Goal: Communication & Community: Answer question/provide support

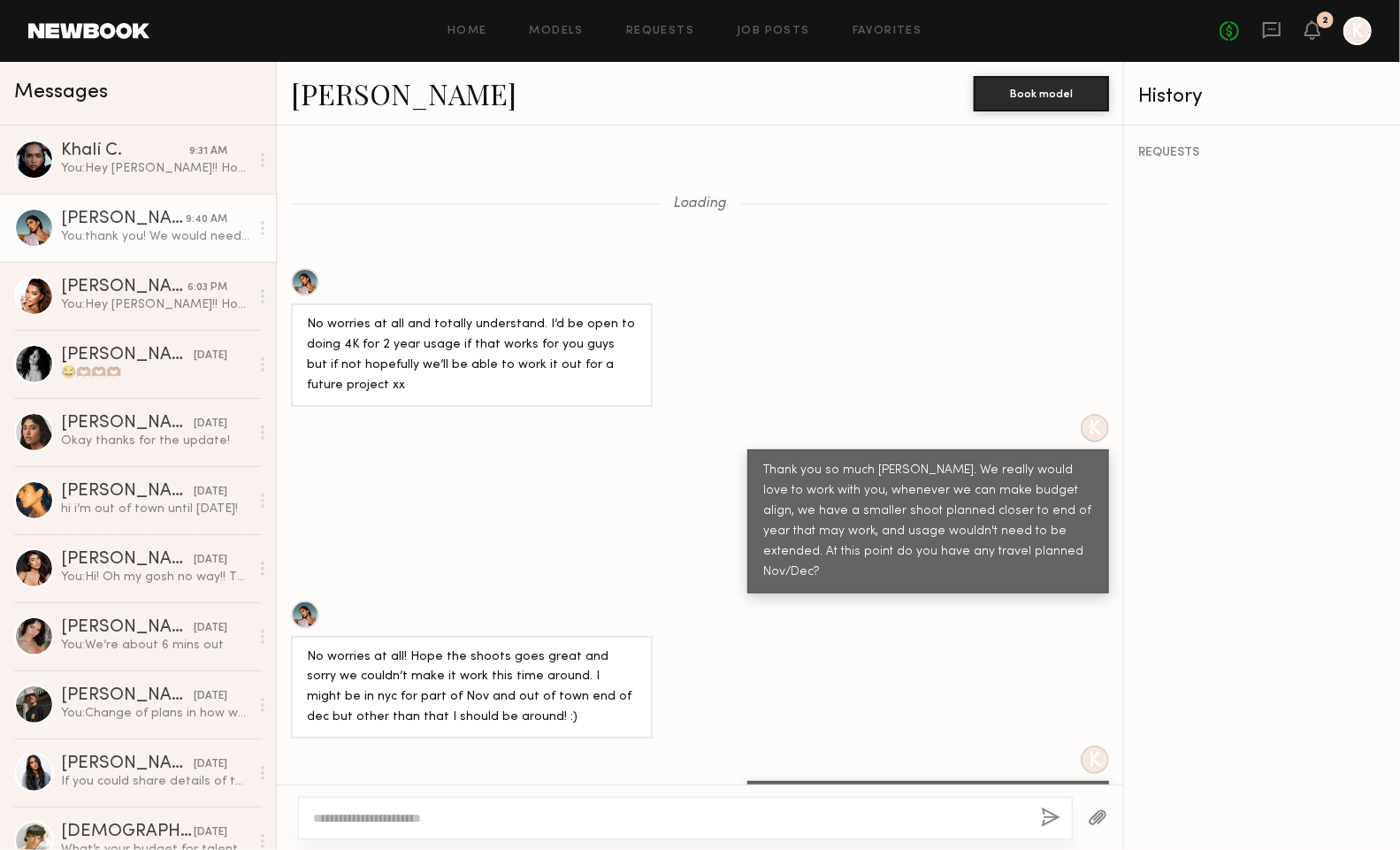
scroll to position [1698, 0]
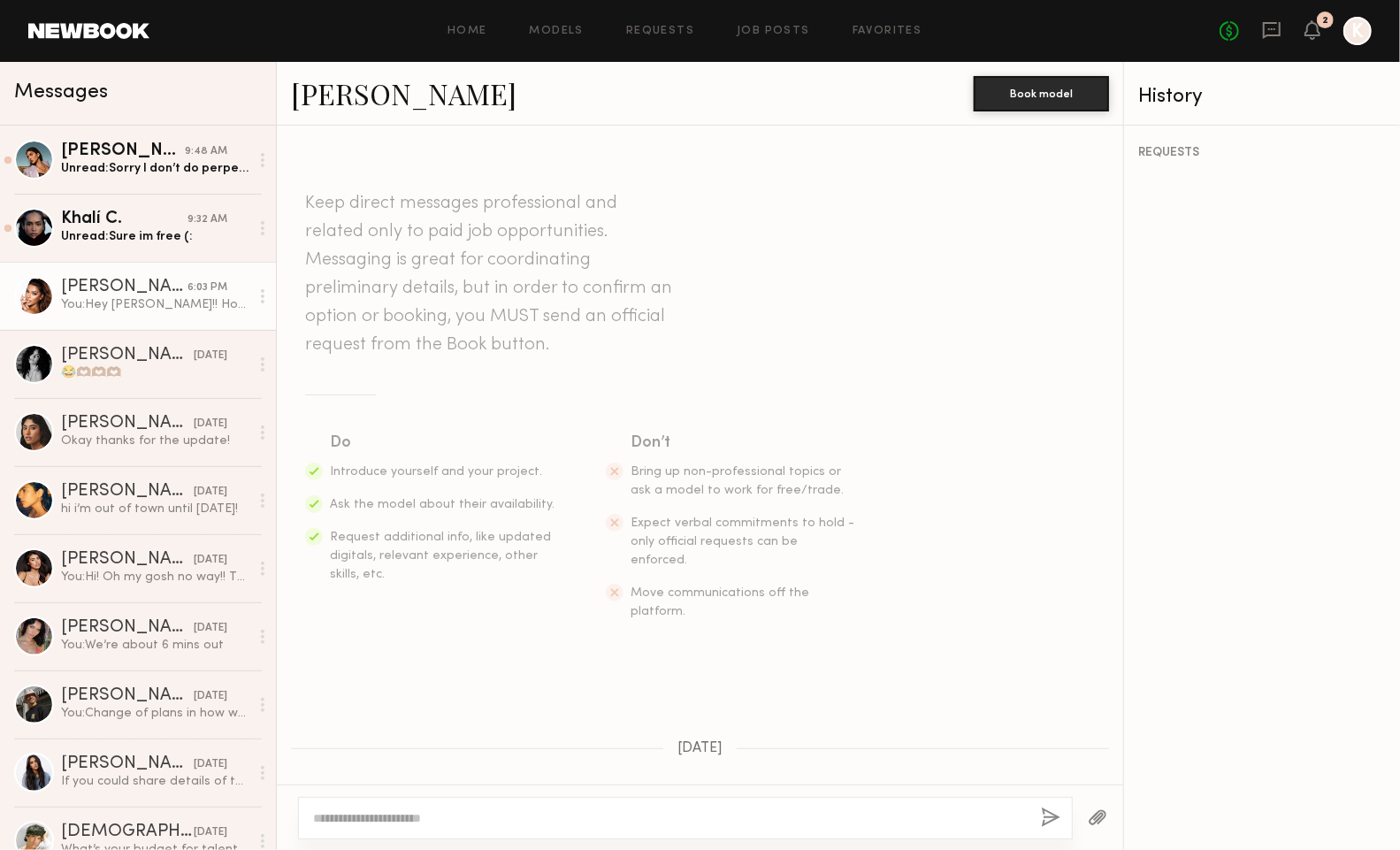
scroll to position [1584, 0]
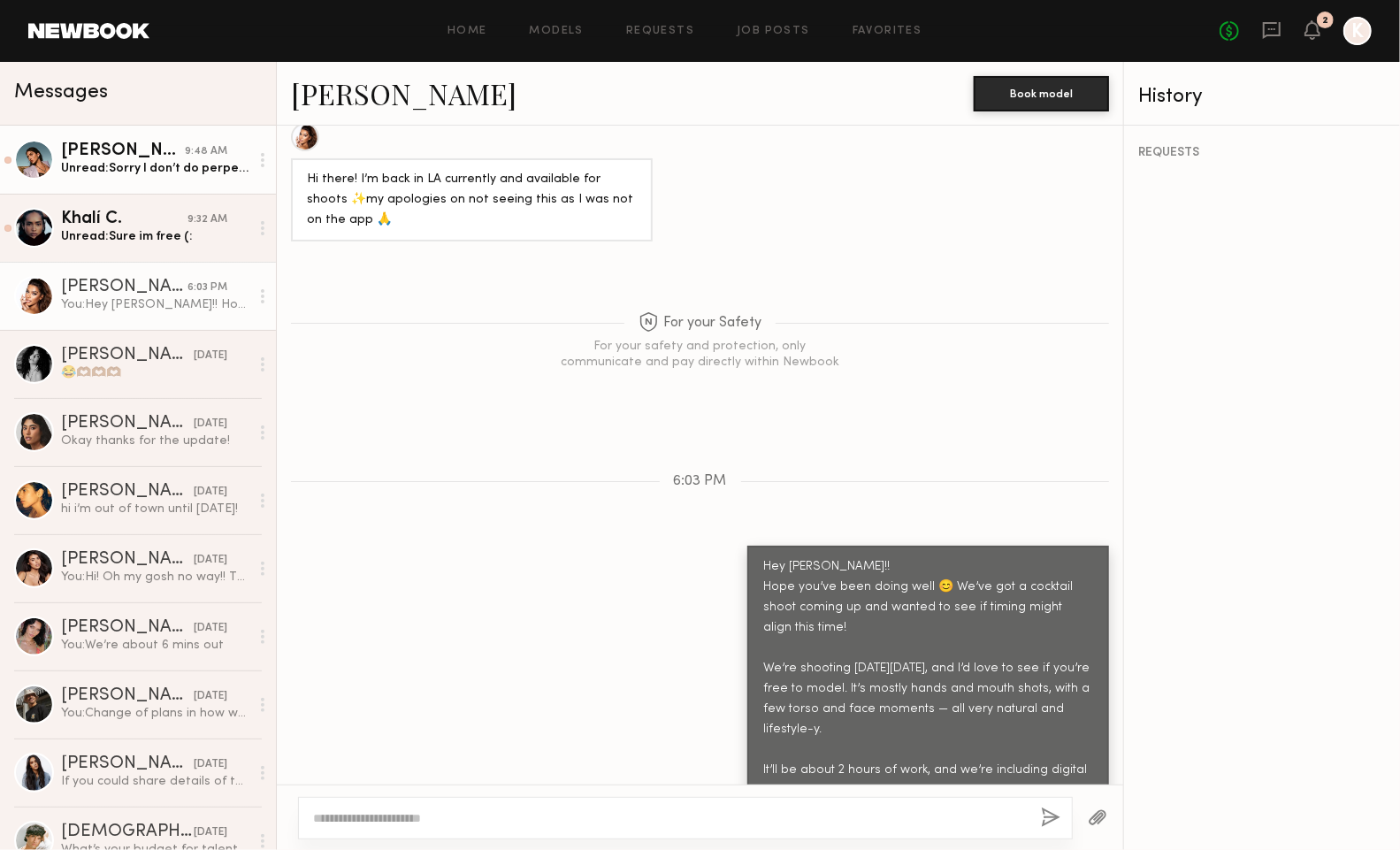
click at [103, 160] on div "Unread: Sorry I don’t do perpetual usage but thank you so much for reaching out…" at bounding box center [155, 169] width 188 height 17
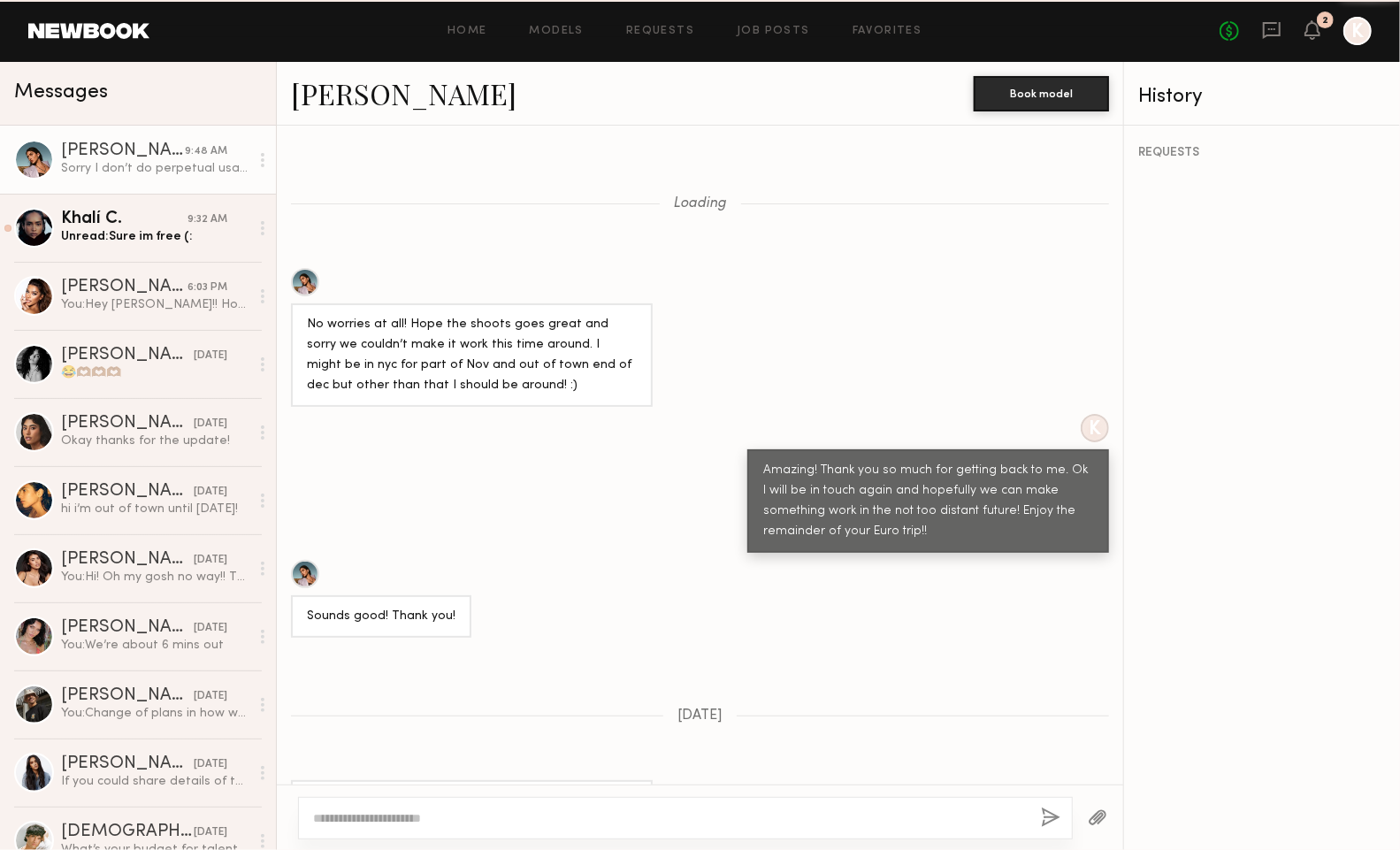
scroll to position [1378, 0]
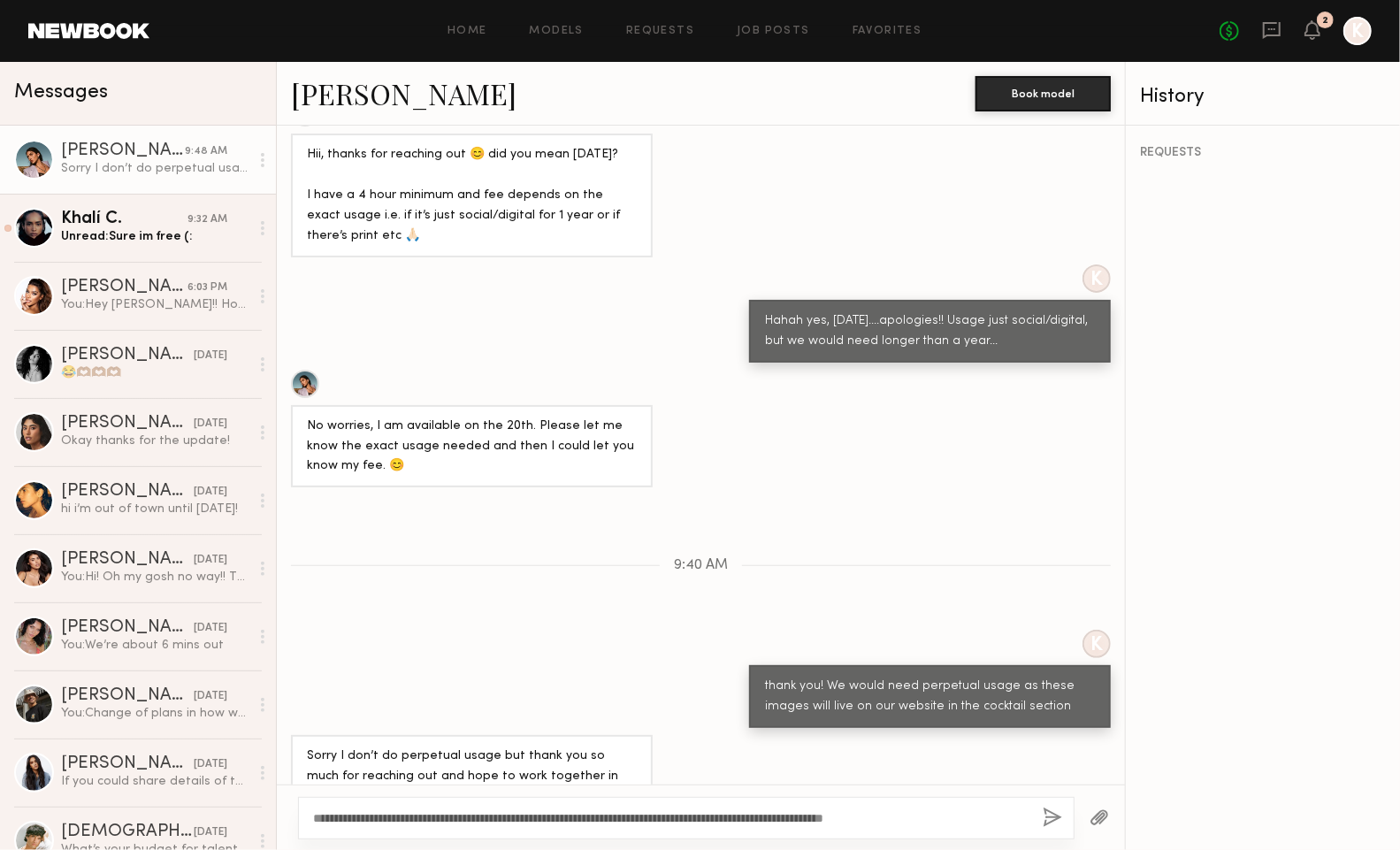
type textarea "**********"
click at [1049, 811] on button "button" at bounding box center [1052, 818] width 20 height 22
